Goal: Transaction & Acquisition: Book appointment/travel/reservation

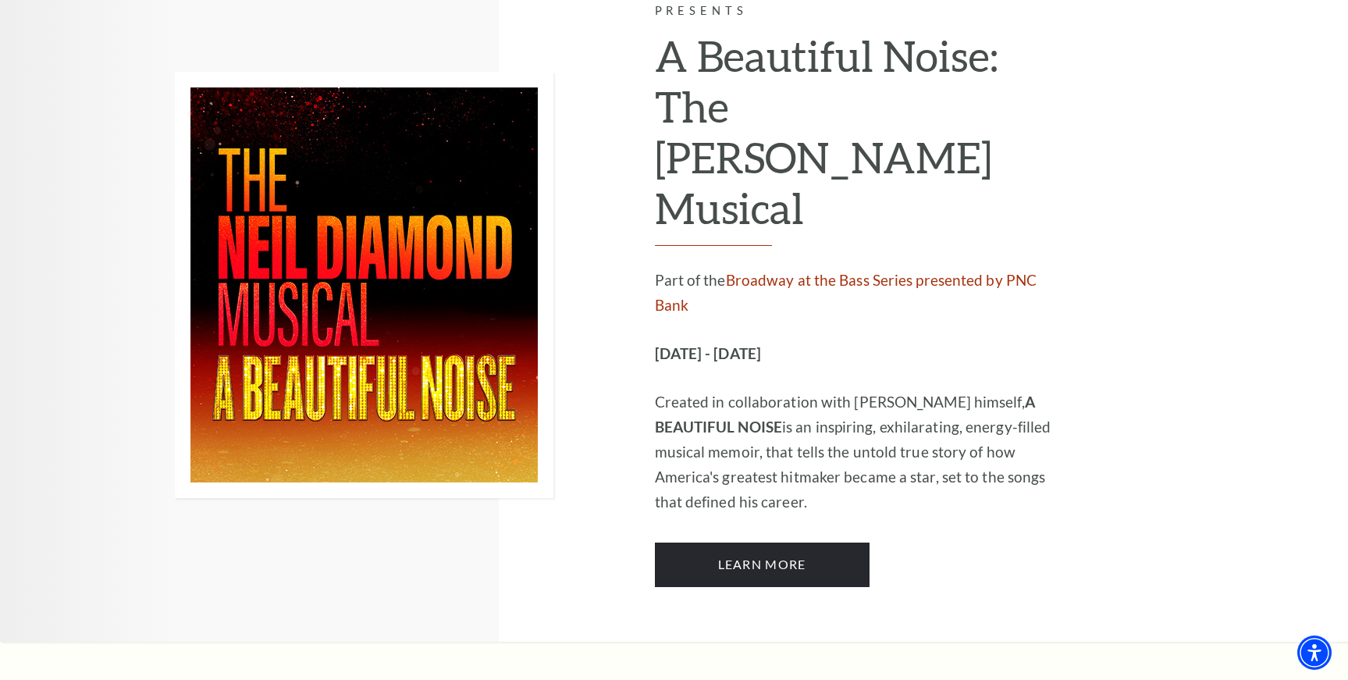
scroll to position [2485, 0]
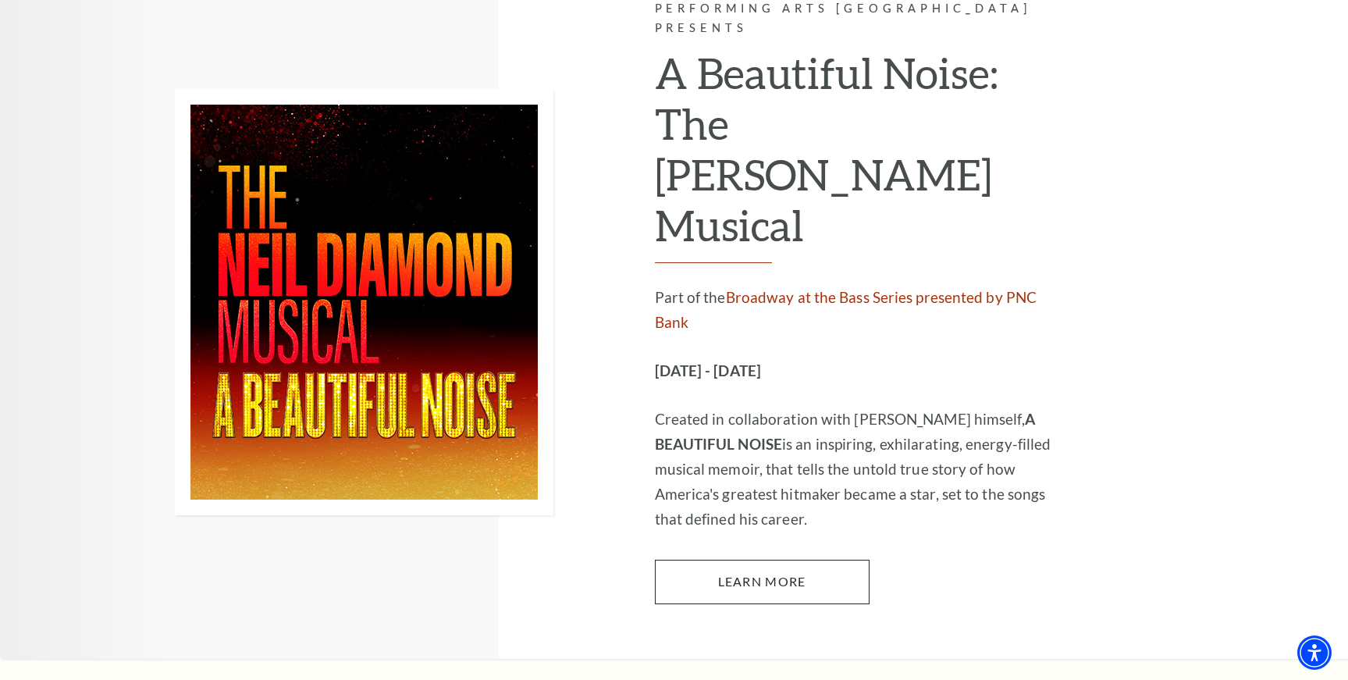
click at [770, 560] on link "Learn More" at bounding box center [762, 582] width 215 height 44
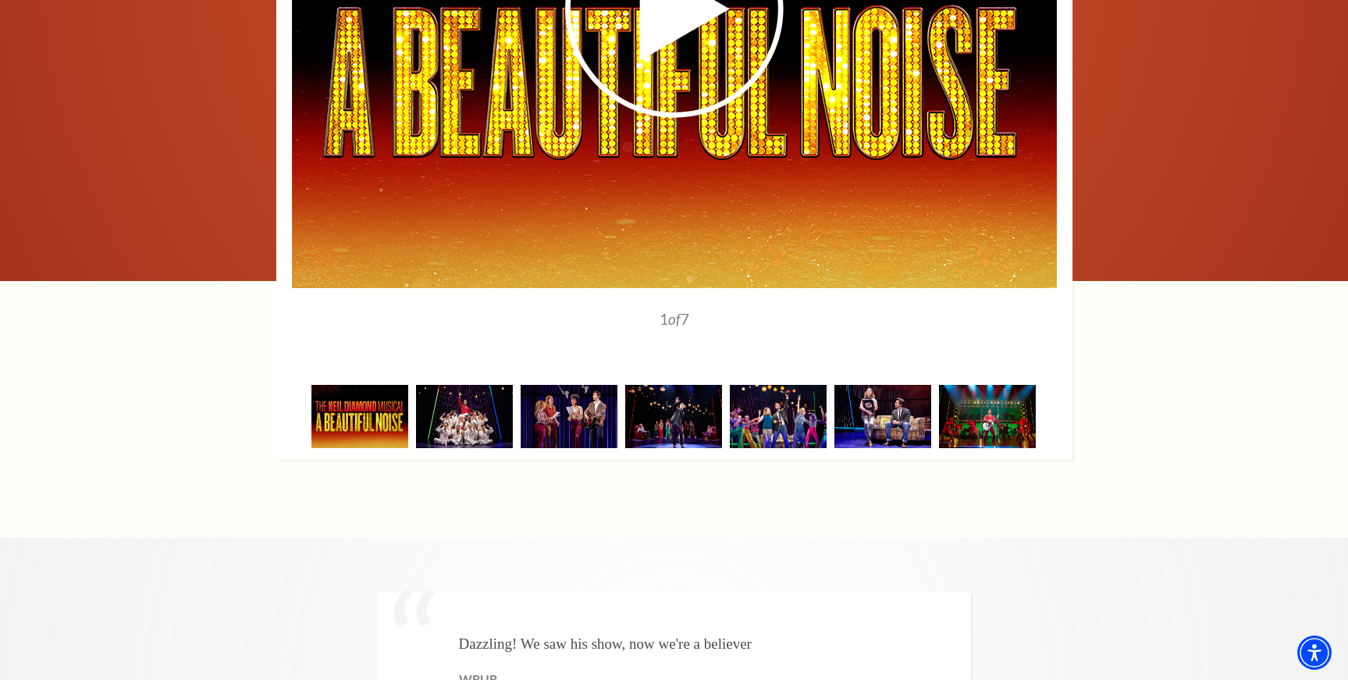
scroll to position [2697, 0]
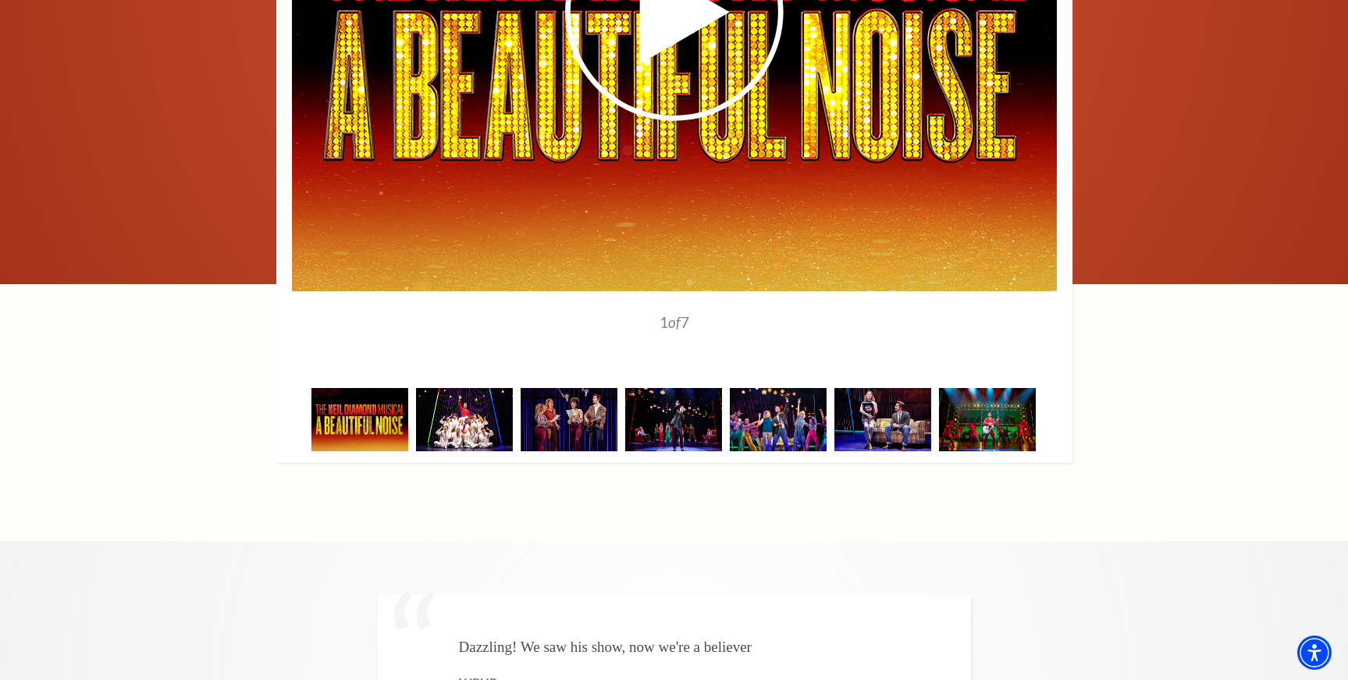
click at [469, 388] on img at bounding box center [464, 419] width 97 height 63
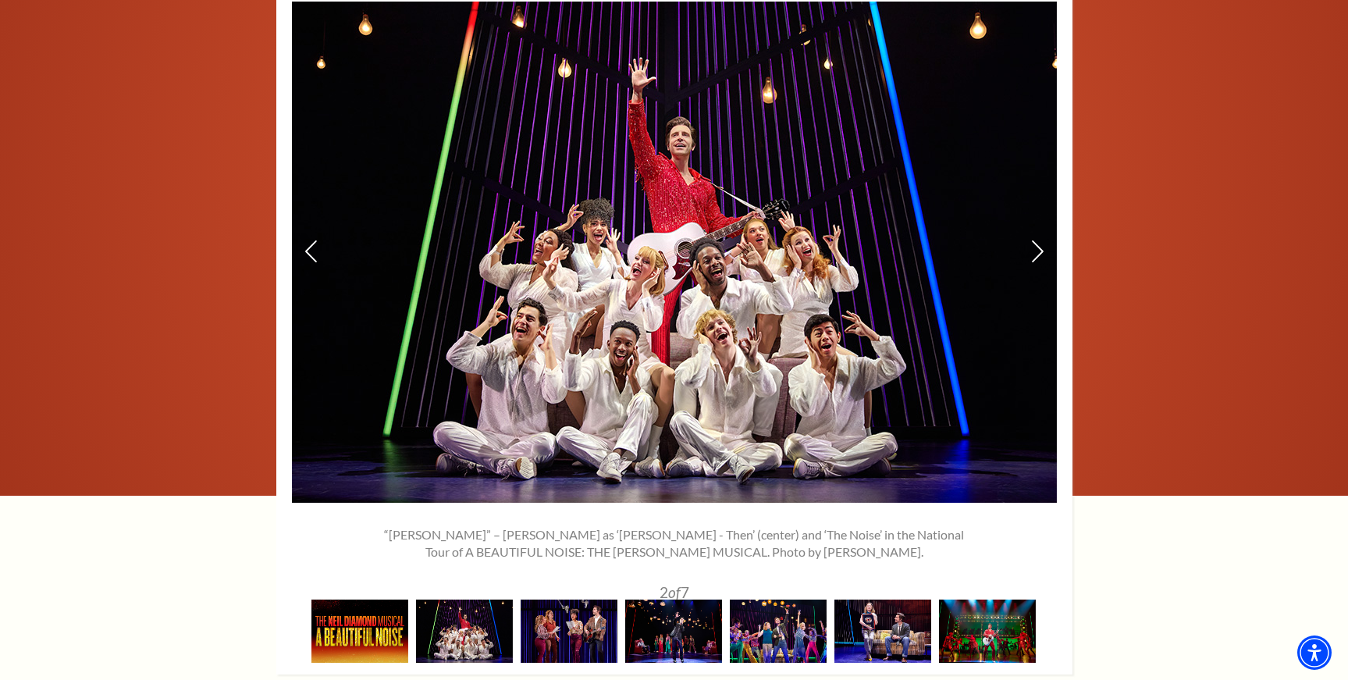
scroll to position [2479, 0]
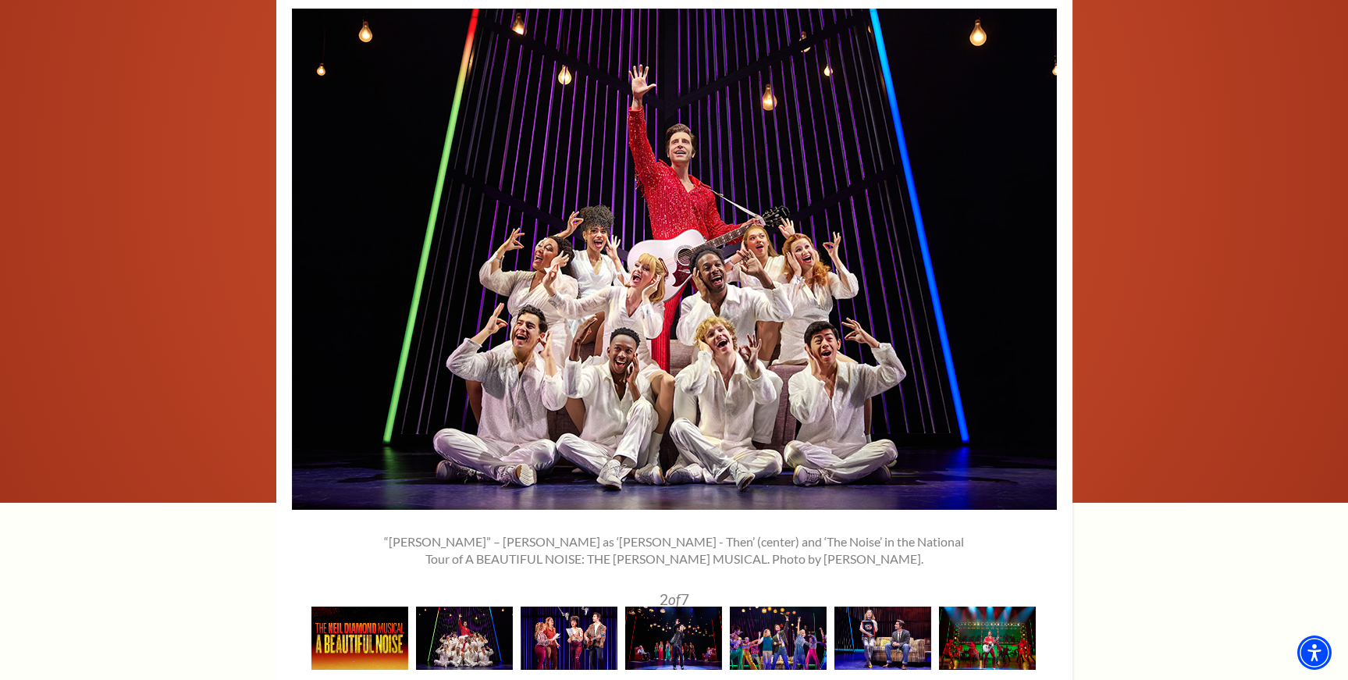
click at [567, 606] on img at bounding box center [569, 637] width 97 height 63
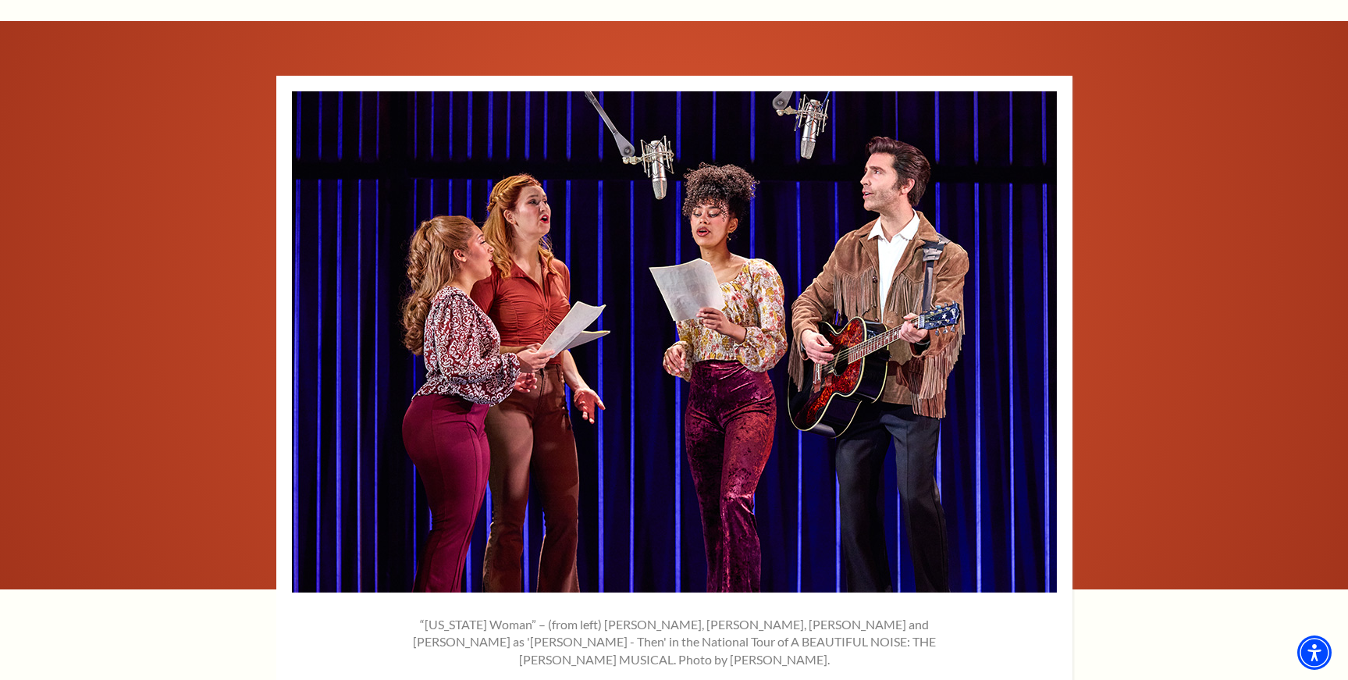
scroll to position [2396, 0]
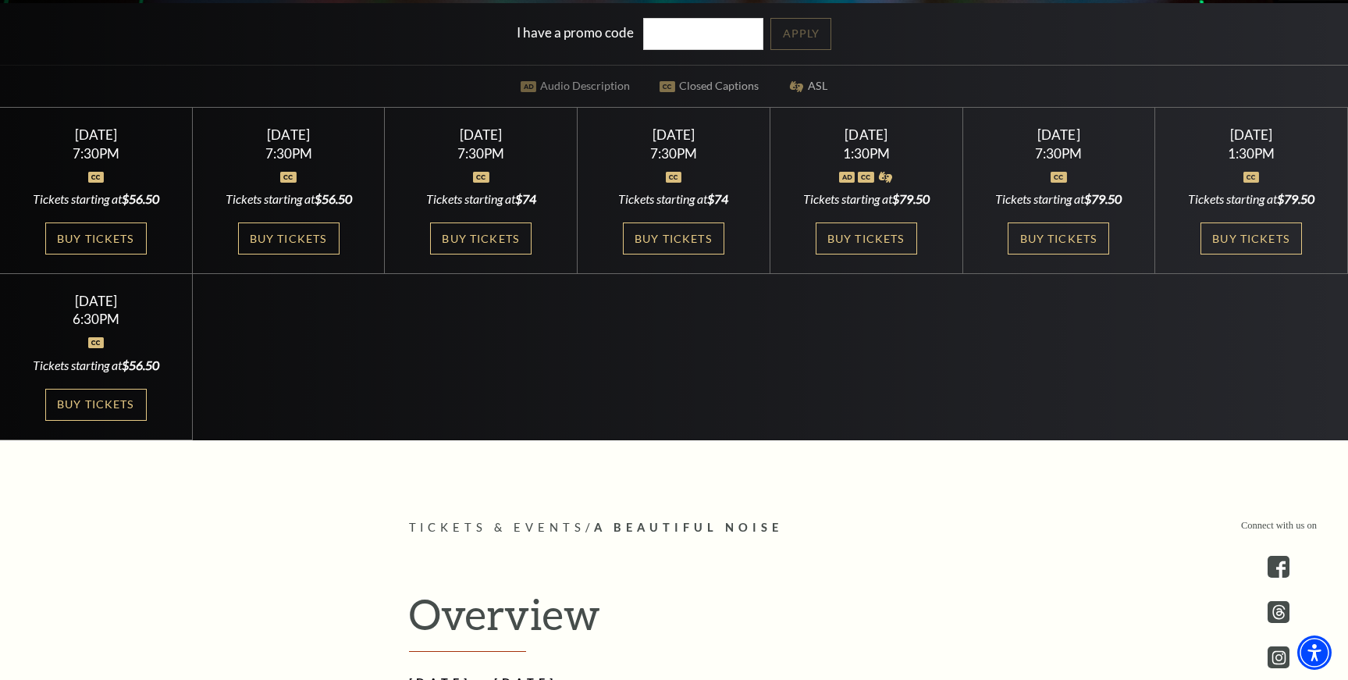
scroll to position [527, 0]
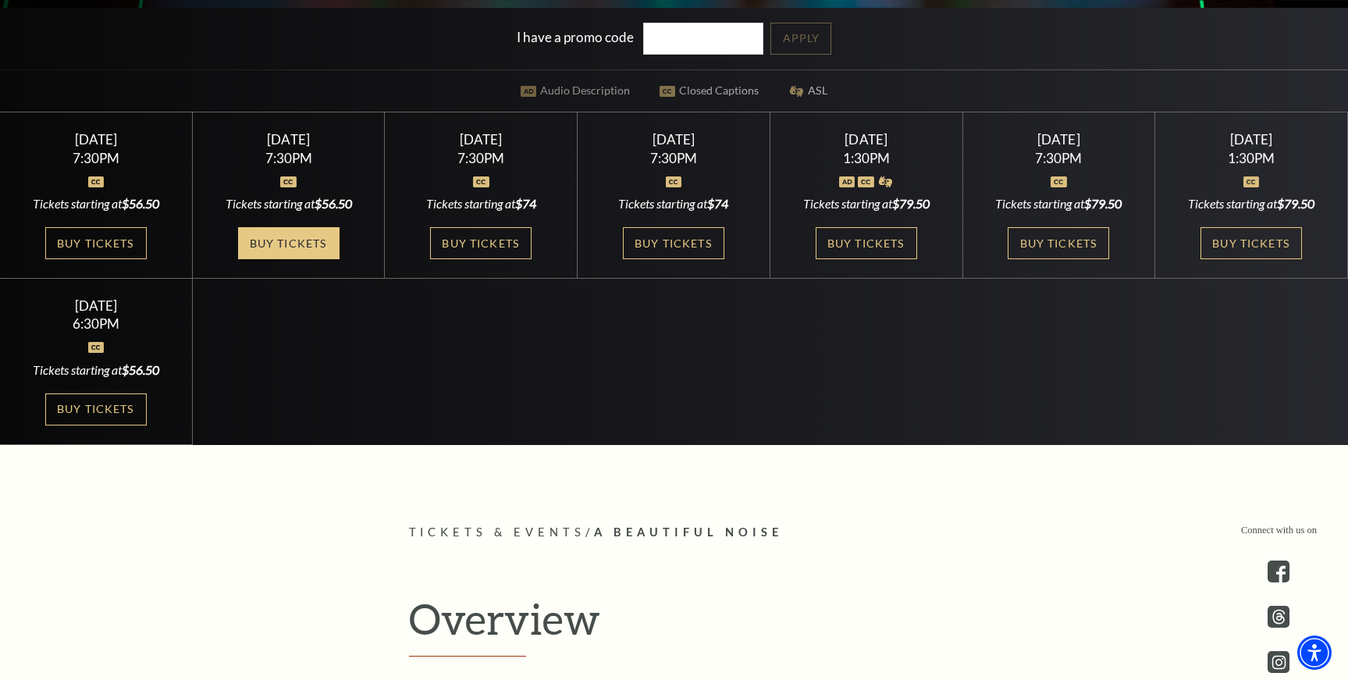
click at [295, 239] on link "Buy Tickets" at bounding box center [288, 243] width 101 height 32
click at [471, 238] on link "Buy Tickets" at bounding box center [480, 243] width 101 height 32
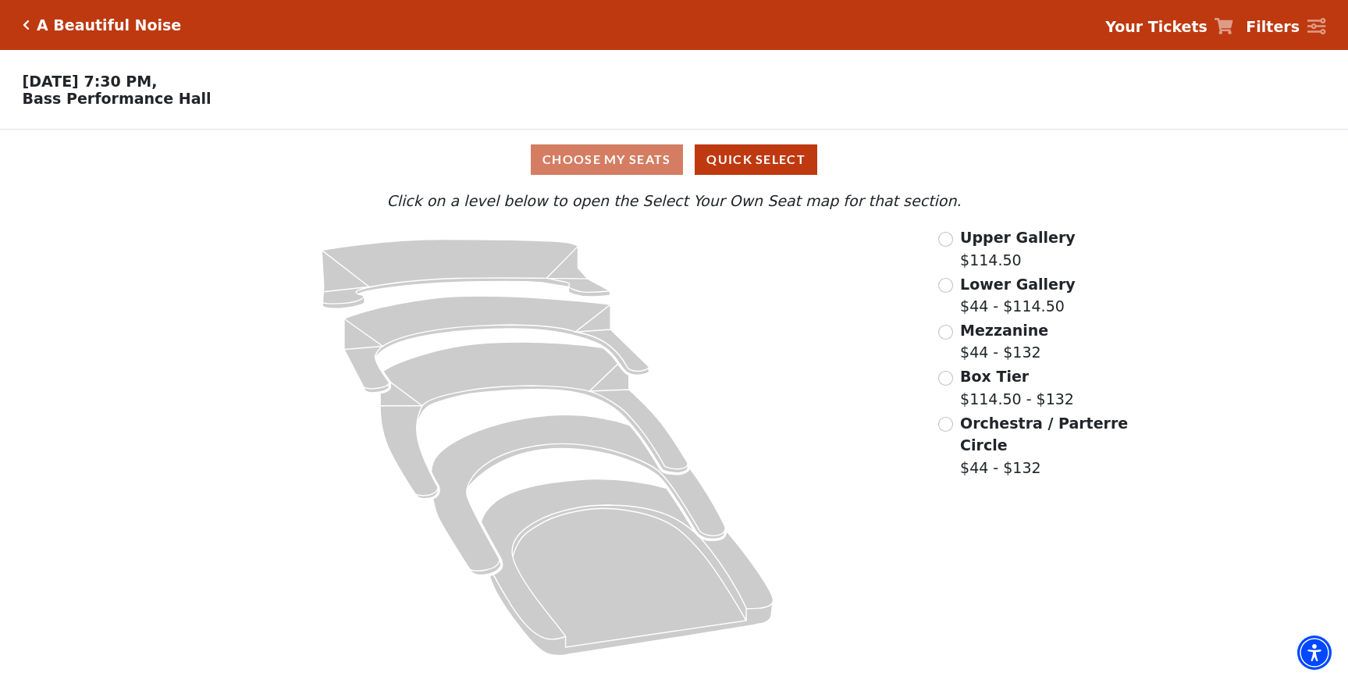
click at [949, 418] on input "Orchestra / Parterre Circle$44 - $132\a" at bounding box center [945, 424] width 15 height 15
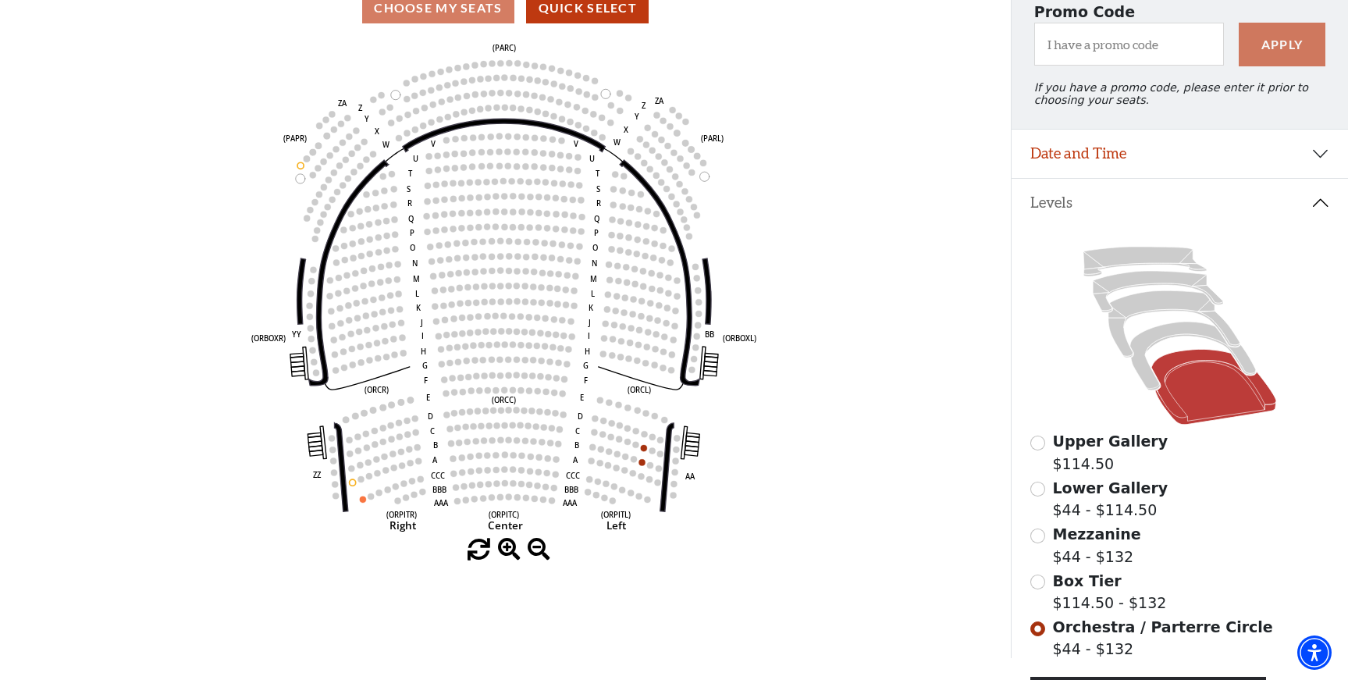
scroll to position [151, 0]
click at [1039, 581] on input "Box Tier$114.50 - $132\a" at bounding box center [1037, 581] width 15 height 15
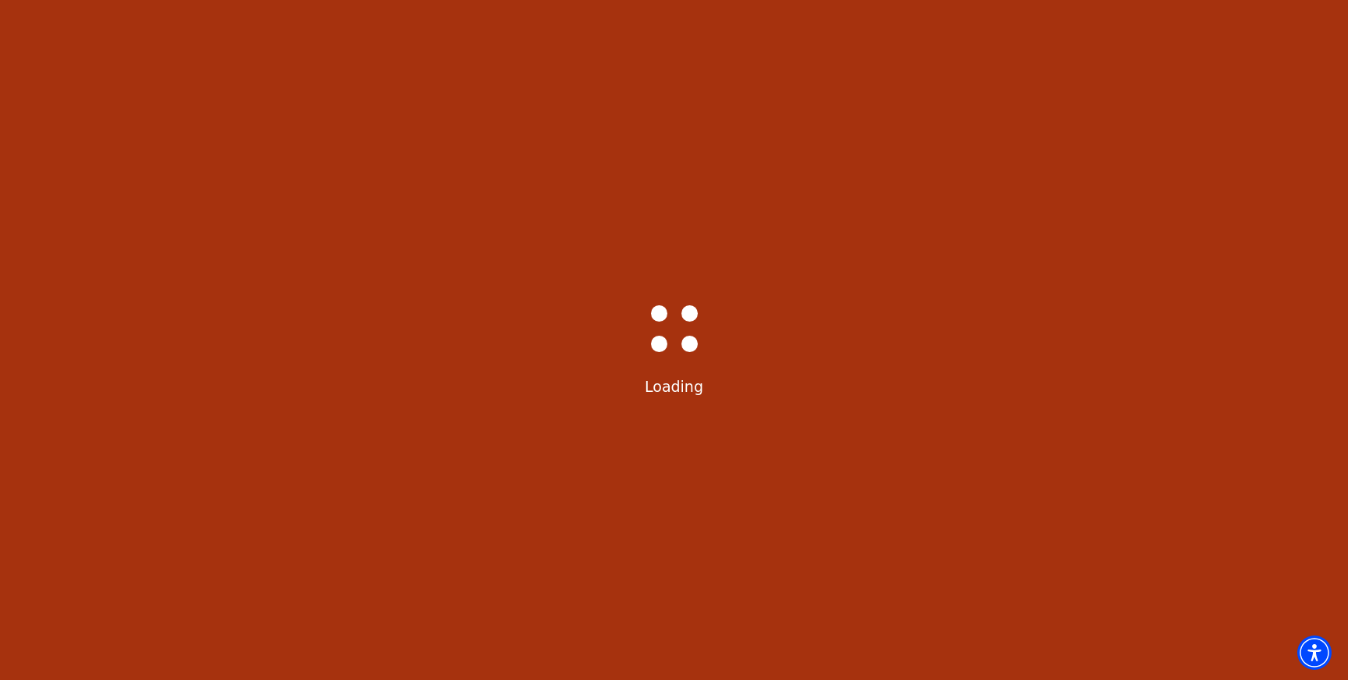
scroll to position [73, 0]
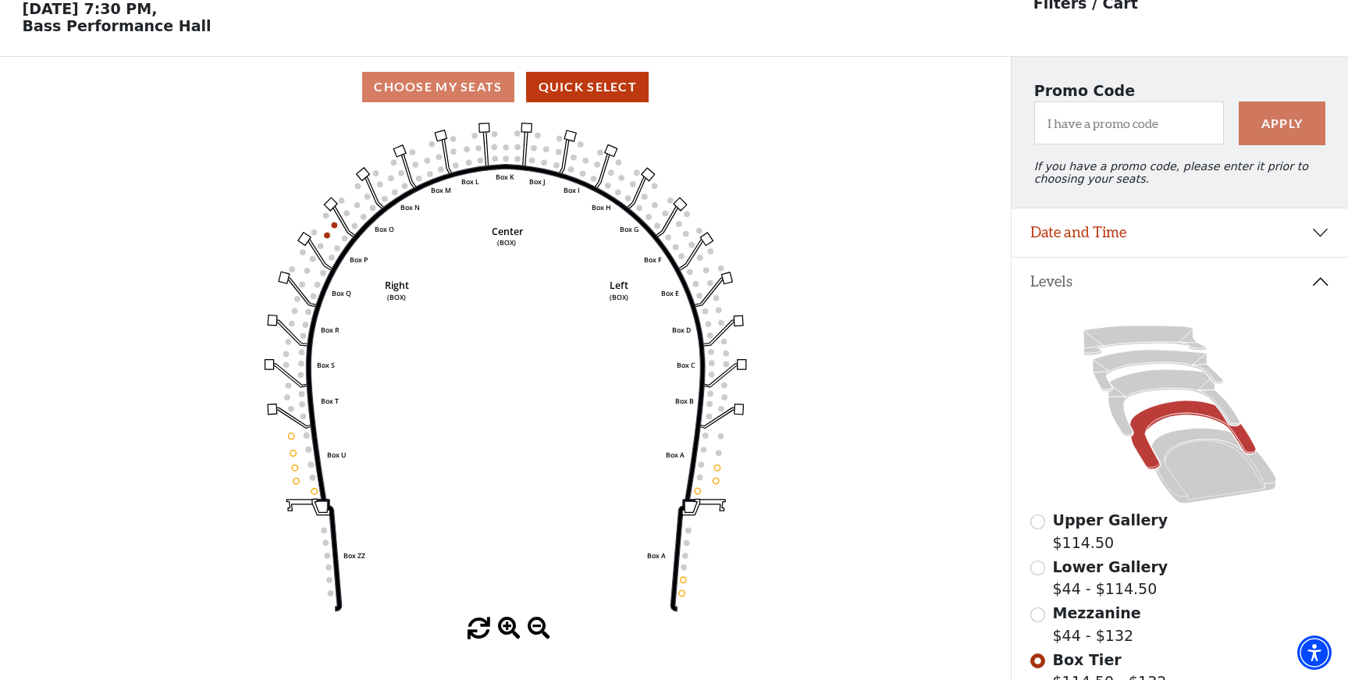
click at [1038, 613] on input "Mezzanine$44 - $132\a" at bounding box center [1037, 614] width 15 height 15
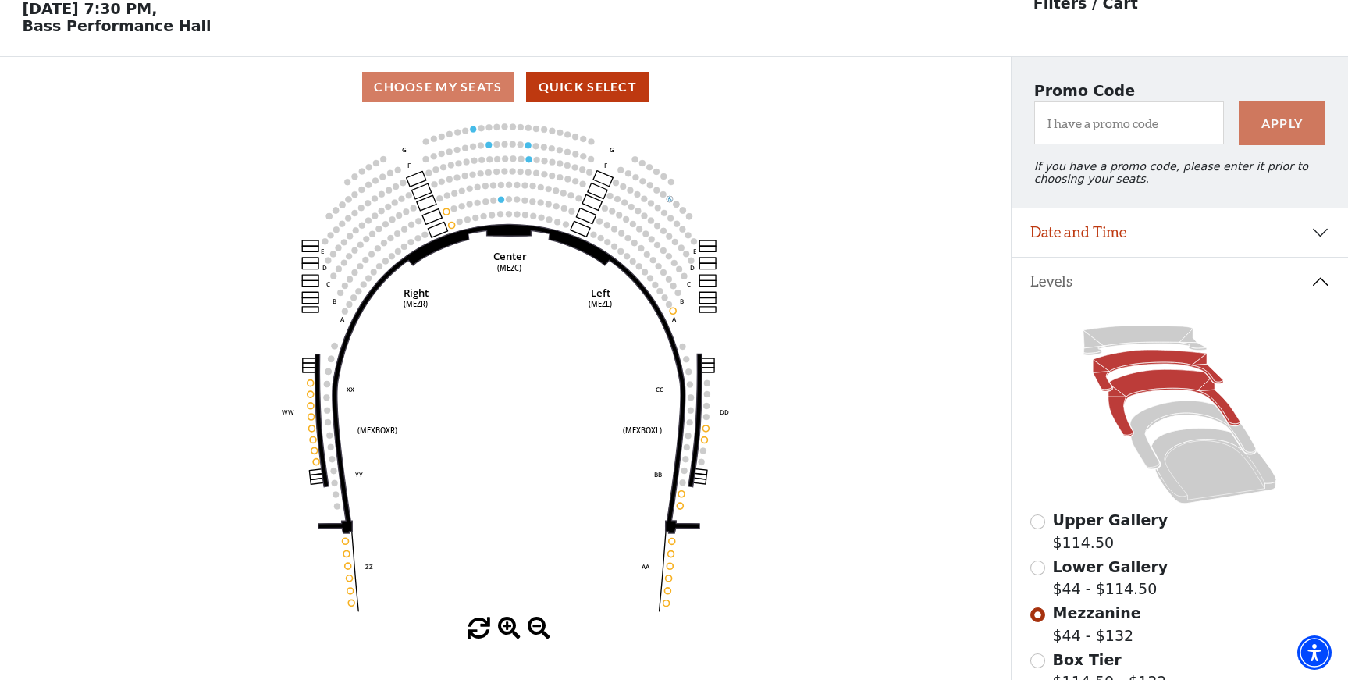
click at [1111, 363] on icon at bounding box center [1158, 370] width 130 height 41
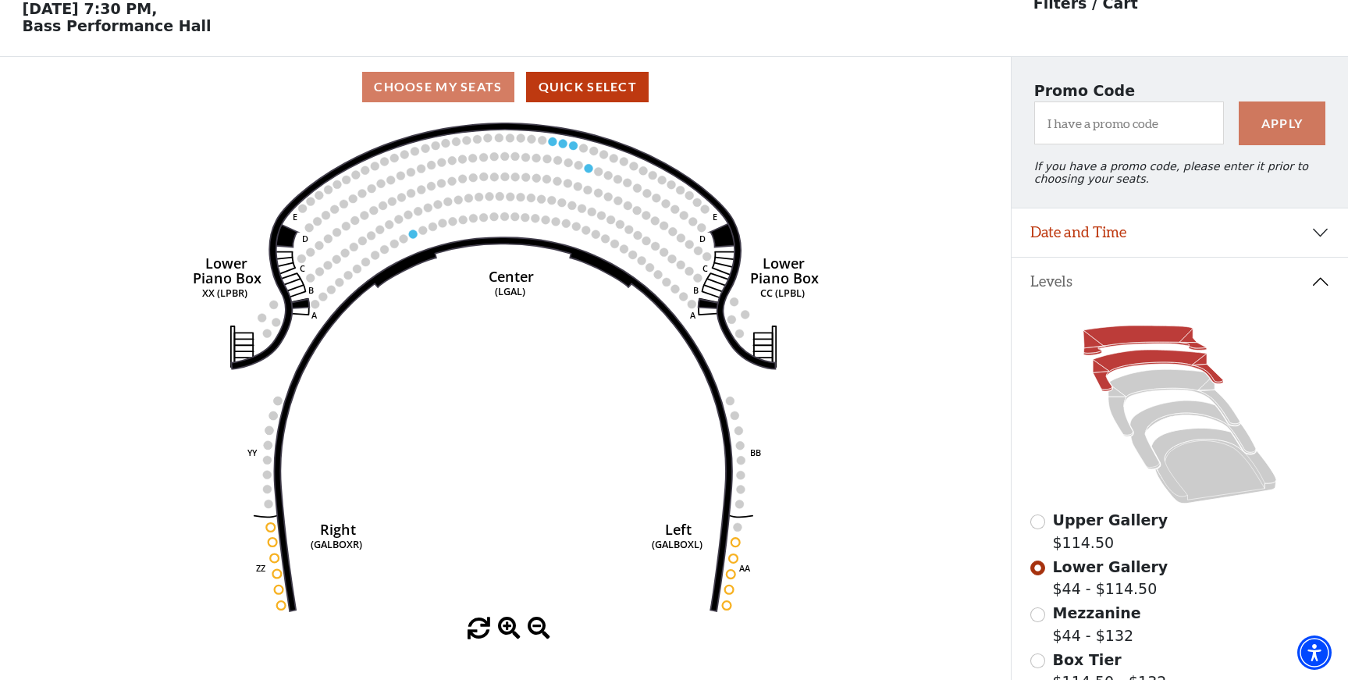
click at [1115, 332] on icon at bounding box center [1144, 340] width 123 height 30
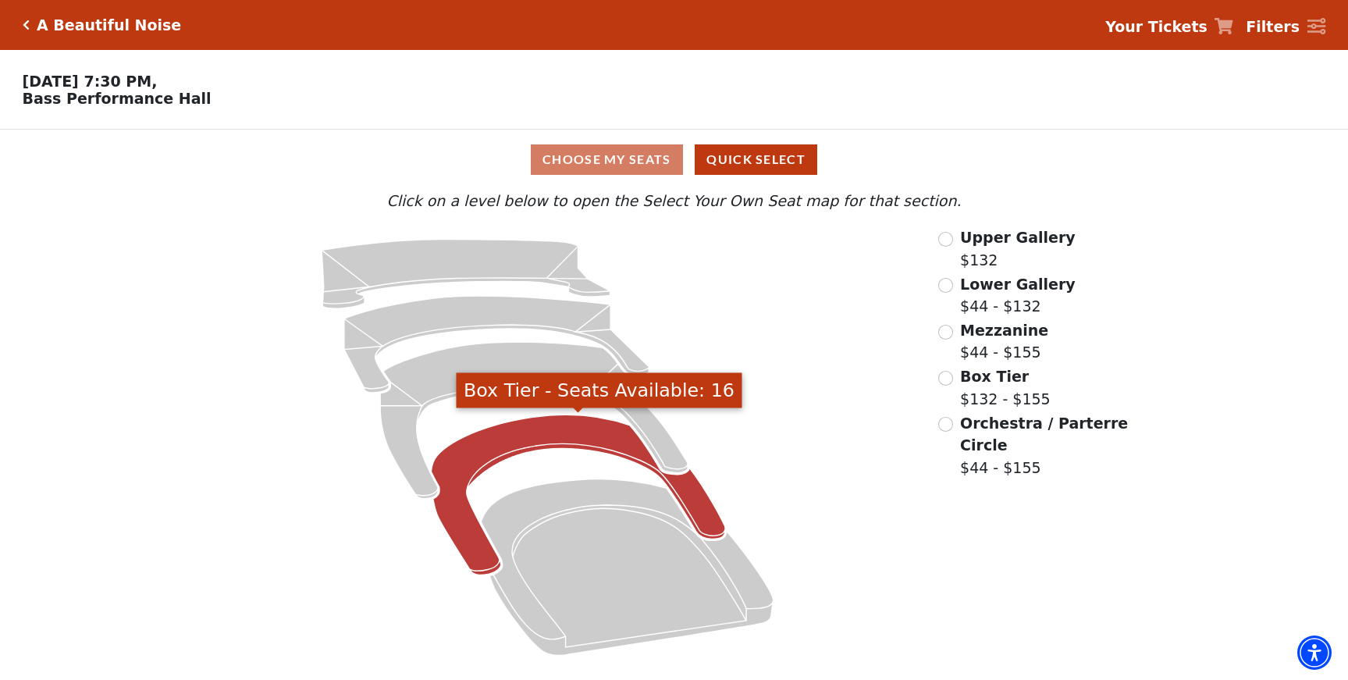
click at [515, 438] on icon "Box Tier - Seats Available: 16" at bounding box center [579, 494] width 294 height 160
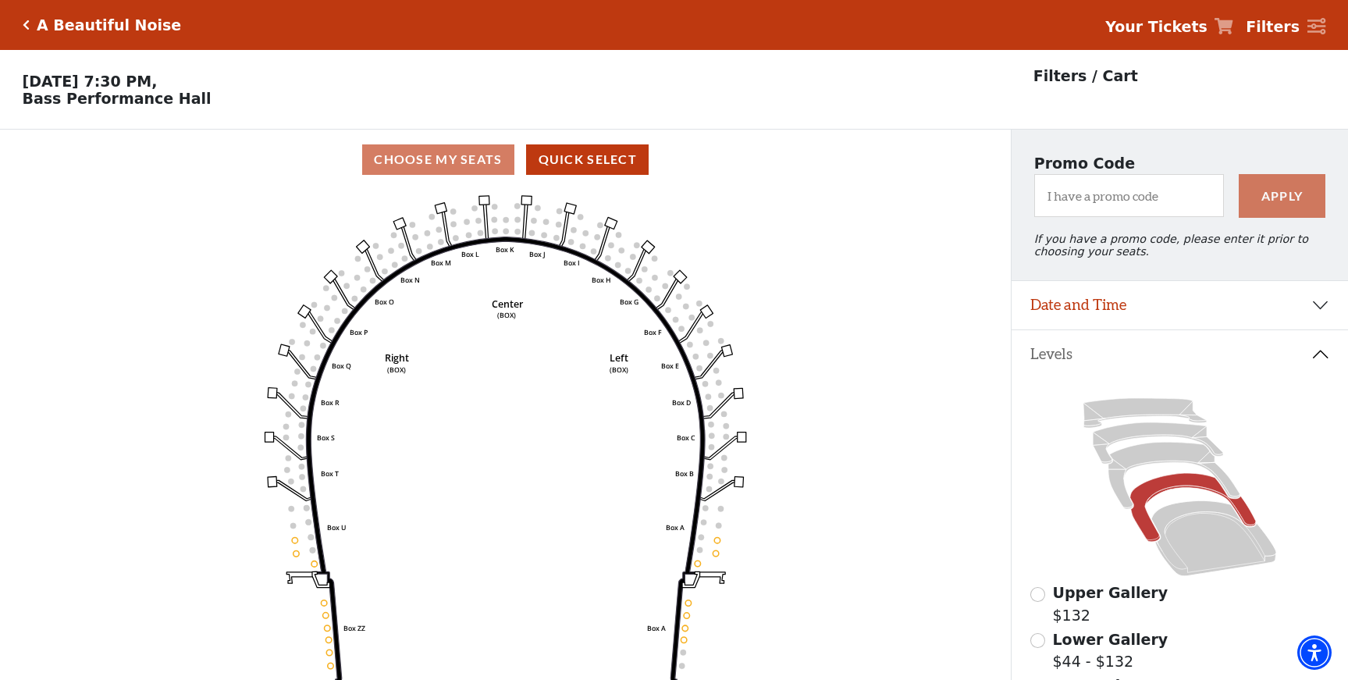
scroll to position [73, 0]
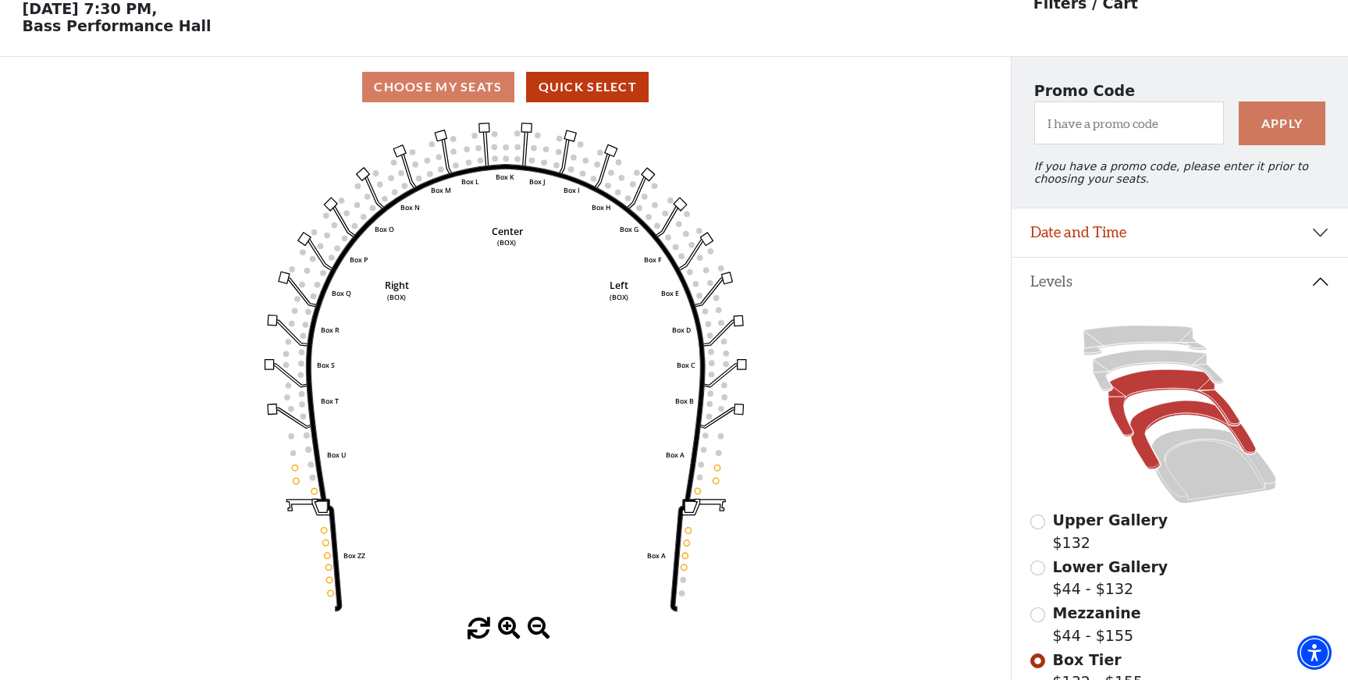
click at [1150, 379] on icon at bounding box center [1174, 403] width 132 height 67
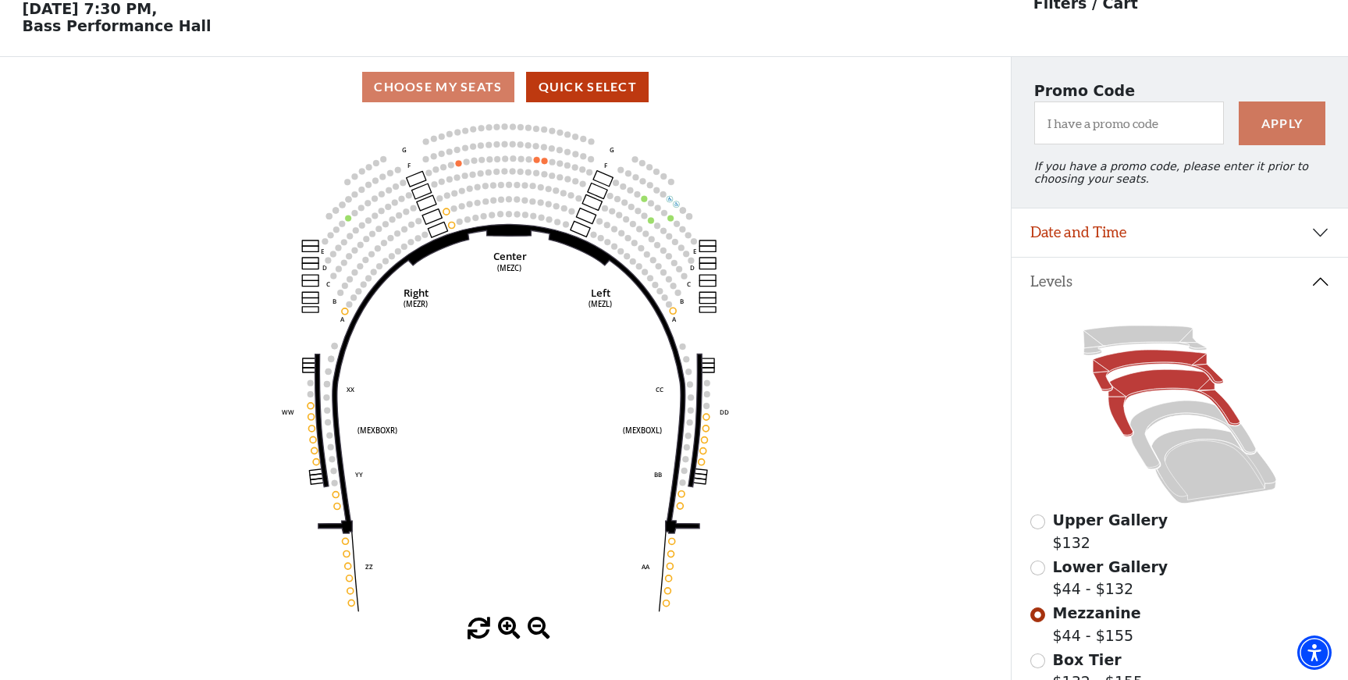
click at [1123, 356] on icon at bounding box center [1158, 370] width 130 height 41
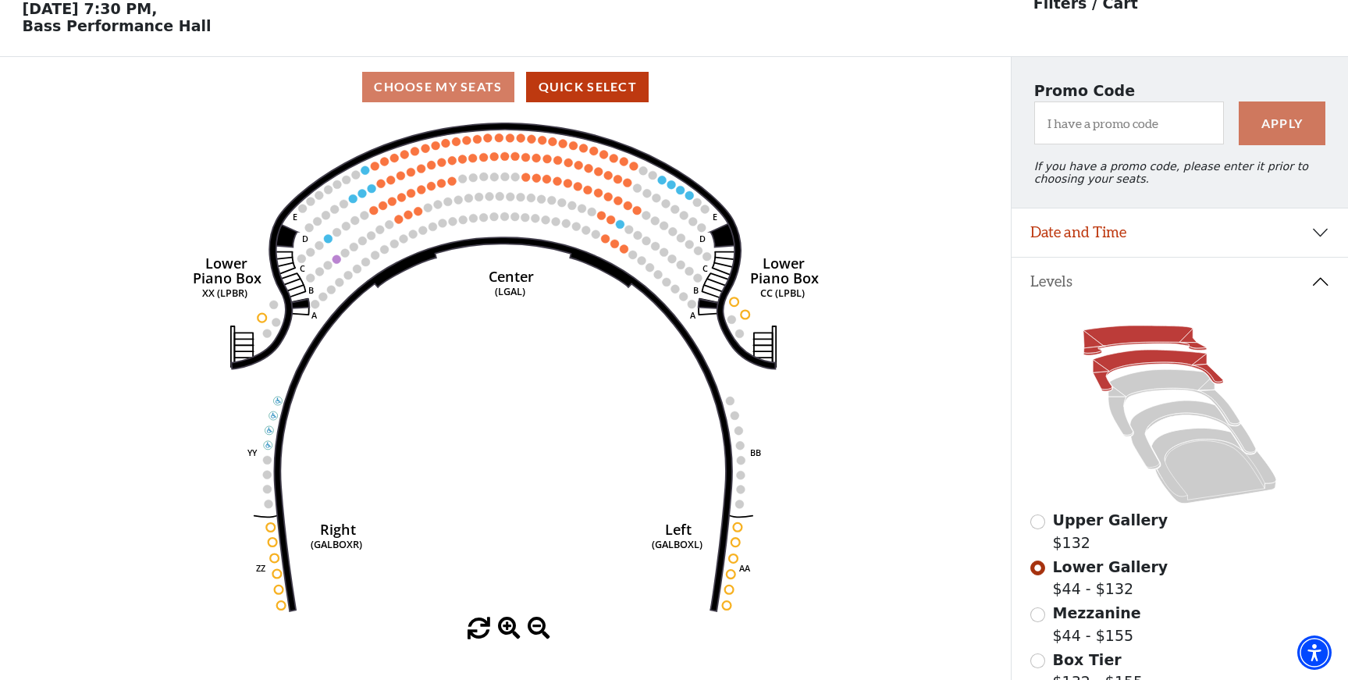
click at [1131, 335] on icon at bounding box center [1144, 340] width 123 height 30
